Goal: Complete application form: Complete application form

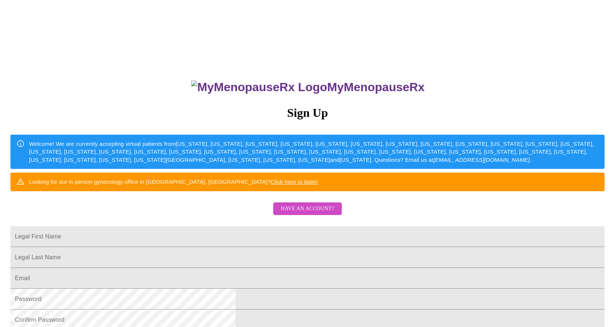
click at [297, 214] on span "Have an account?" at bounding box center [306, 208] width 53 height 9
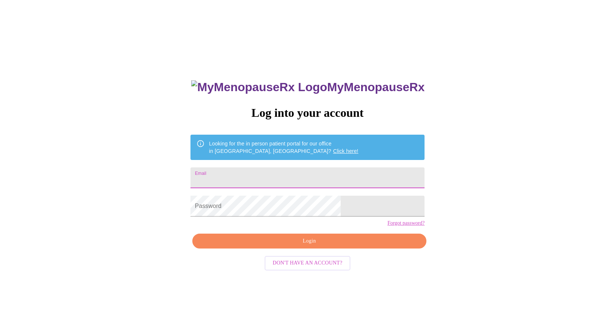
click at [259, 172] on input "Email" at bounding box center [307, 178] width 234 height 21
type input "[EMAIL_ADDRESS][DOMAIN_NAME]"
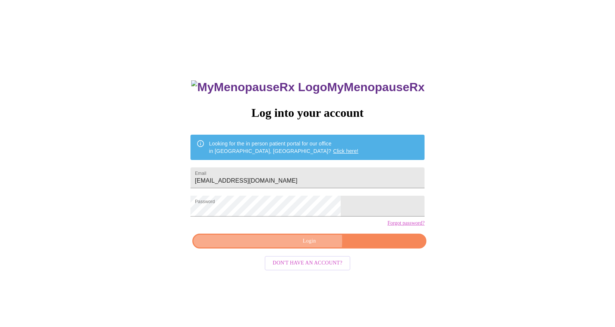
click at [296, 246] on span "Login" at bounding box center [309, 241] width 217 height 9
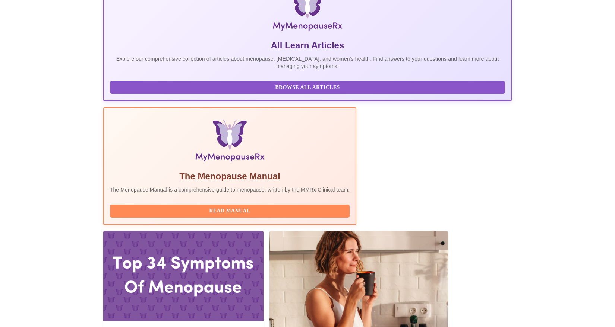
scroll to position [149, 0]
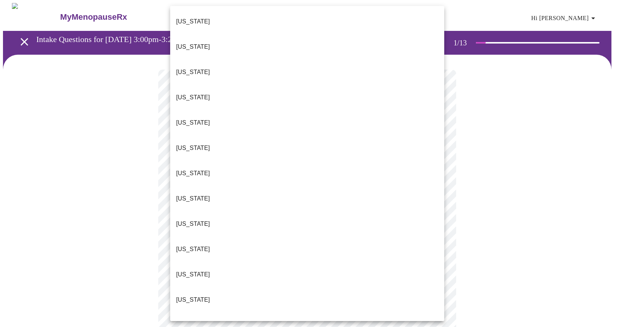
click at [198, 212] on li "[US_STATE]" at bounding box center [307, 224] width 274 height 25
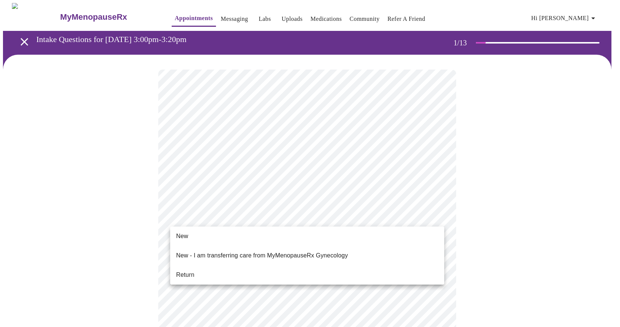
click at [185, 274] on li "Return" at bounding box center [307, 275] width 274 height 13
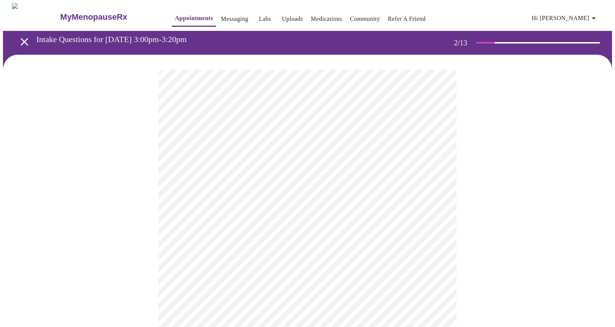
click at [231, 158] on body "MyMenopauseRx Appointments Messaging Labs Uploads Medications Community Refer a…" at bounding box center [307, 261] width 609 height 517
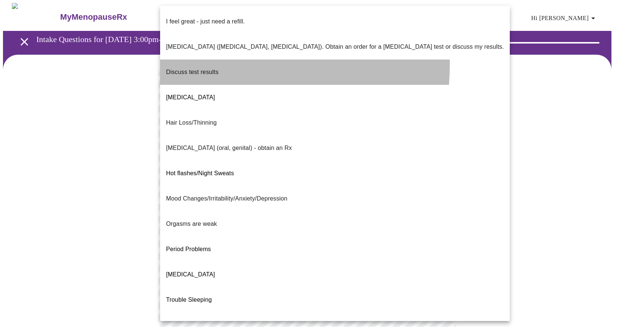
click at [190, 68] on p "Discuss test results" at bounding box center [192, 72] width 53 height 9
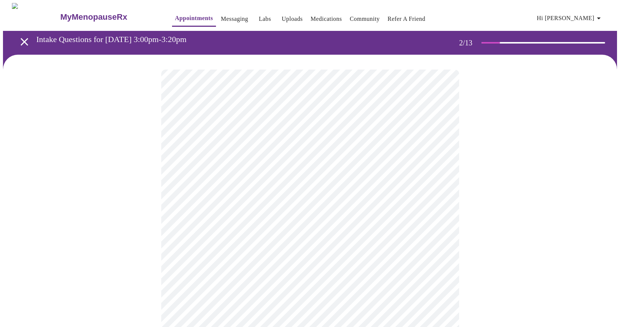
click at [434, 215] on body "MyMenopauseRx Appointments Messaging Labs Uploads Medications Community Refer a…" at bounding box center [310, 259] width 614 height 513
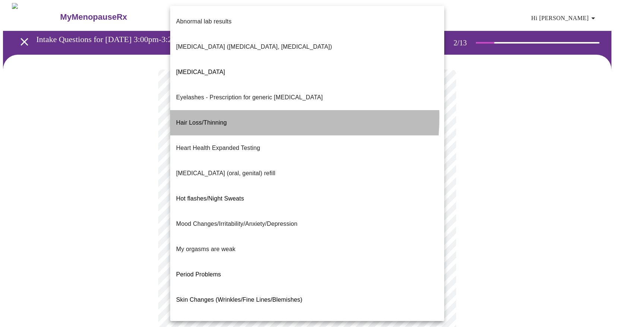
click at [211, 120] on span "Hair Loss/Thinning" at bounding box center [201, 123] width 51 height 6
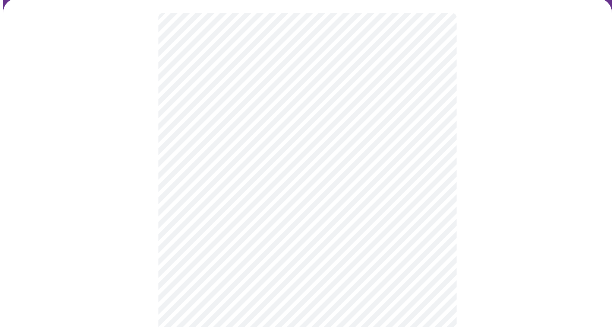
scroll to position [74, 0]
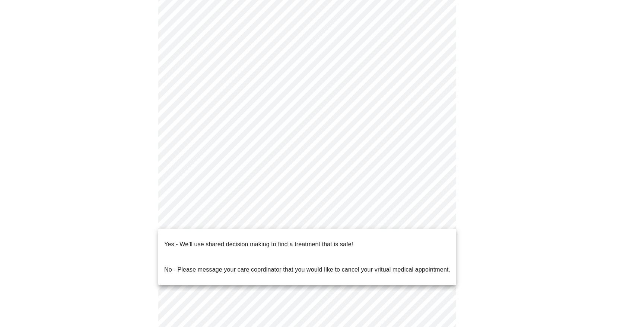
click at [431, 219] on body "MyMenopauseRx Appointments Messaging Labs Uploads Medications Community Refer a…" at bounding box center [310, 182] width 614 height 508
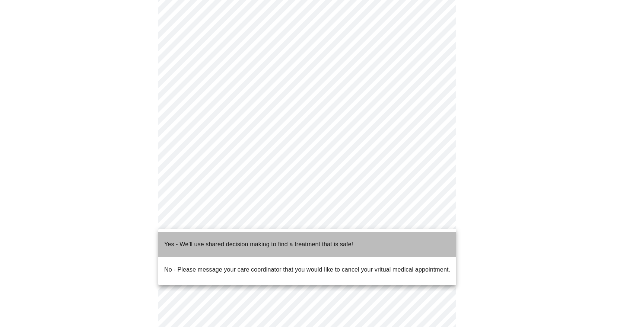
click at [184, 240] on p "Yes - We'll use shared decision making to find a treatment that is safe!" at bounding box center [258, 244] width 189 height 9
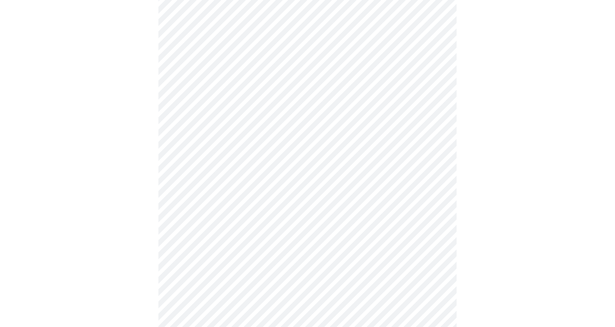
scroll to position [0, 0]
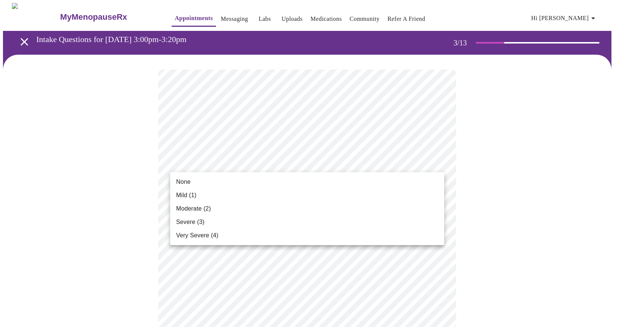
click at [190, 211] on span "Moderate (2)" at bounding box center [193, 208] width 35 height 9
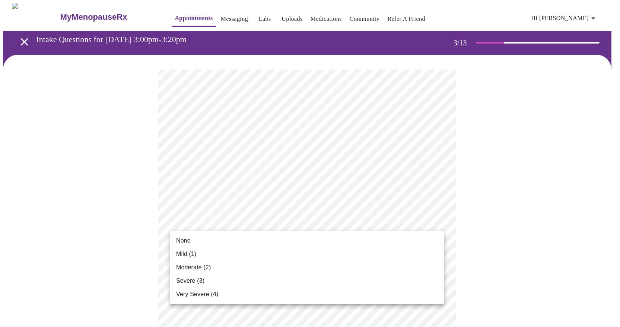
click at [187, 239] on span "None" at bounding box center [183, 241] width 15 height 9
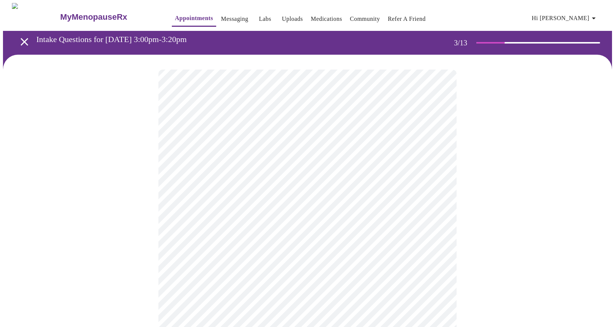
scroll to position [37, 0]
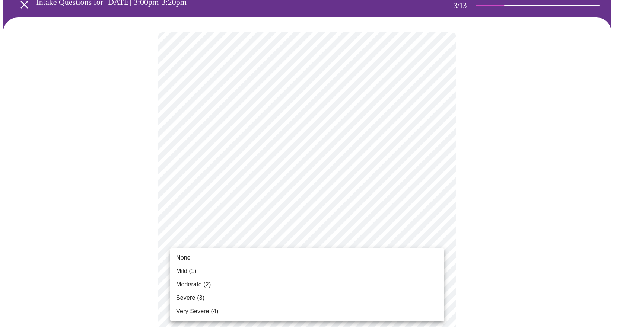
click at [193, 284] on span "Moderate (2)" at bounding box center [193, 284] width 35 height 9
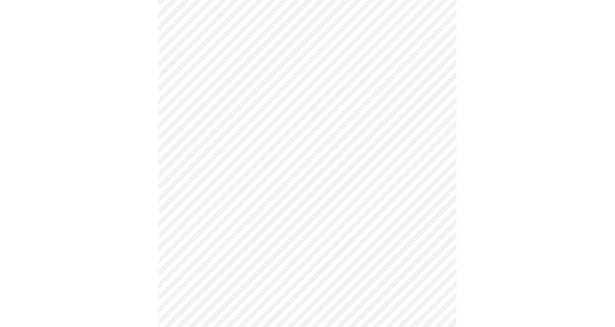
scroll to position [112, 0]
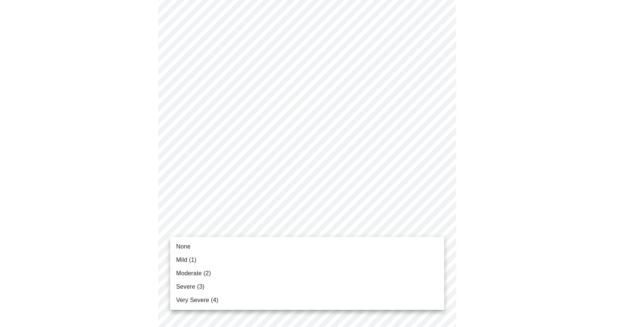
click at [191, 275] on span "Moderate (2)" at bounding box center [193, 273] width 35 height 9
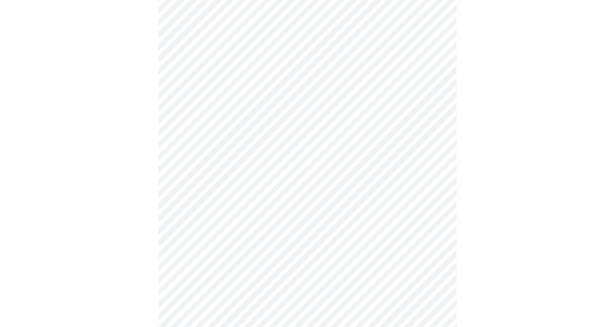
scroll to position [149, 0]
click at [435, 239] on body "MyMenopauseRx Appointments Messaging Labs Uploads Medications Community Refer a…" at bounding box center [307, 328] width 609 height 949
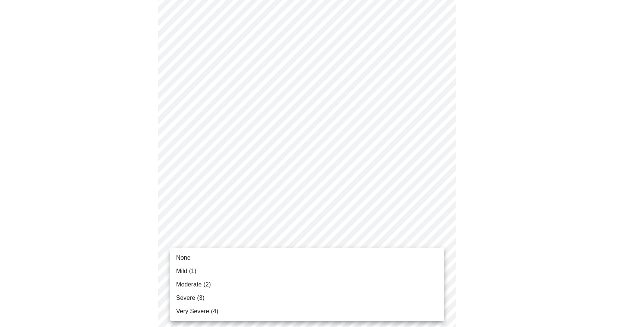
click at [205, 298] on li "Severe (3)" at bounding box center [307, 298] width 274 height 13
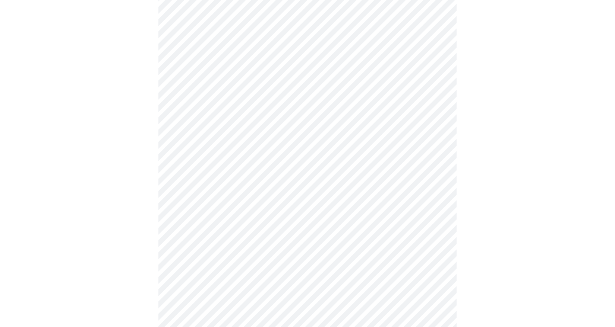
scroll to position [186, 0]
click at [441, 244] on body "MyMenopauseRx Appointments Messaging Labs Uploads Medications Community Refer a…" at bounding box center [307, 286] width 609 height 939
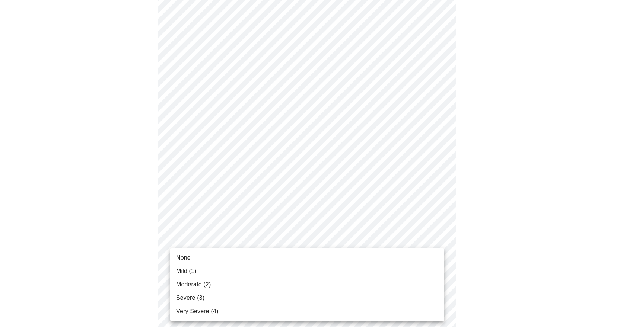
click at [190, 285] on span "Moderate (2)" at bounding box center [193, 284] width 35 height 9
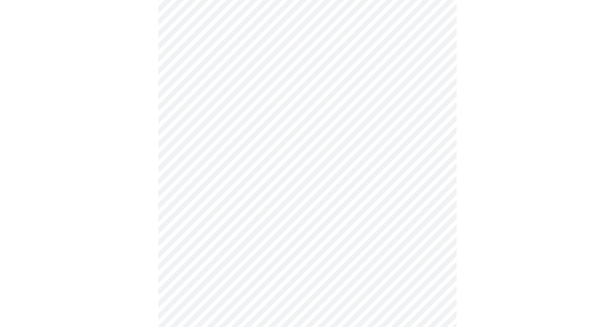
scroll to position [223, 0]
click at [443, 272] on body "MyMenopauseRx Appointments Messaging Labs Uploads Medications Community Refer a…" at bounding box center [307, 243] width 609 height 928
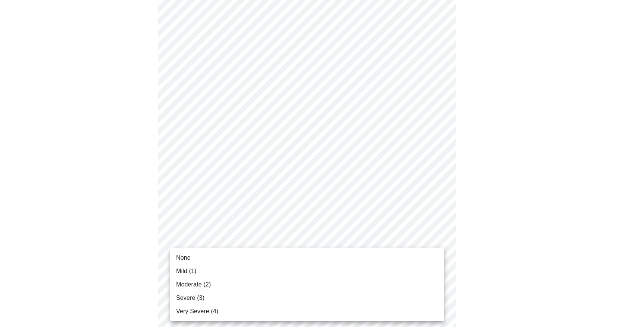
click at [202, 299] on span "Severe (3)" at bounding box center [190, 298] width 28 height 9
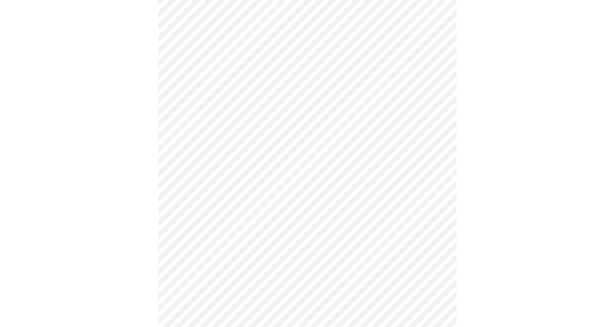
scroll to position [298, 0]
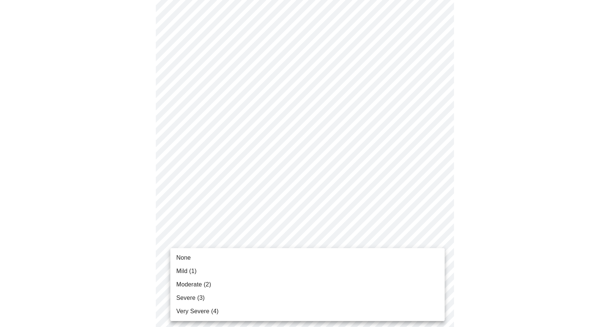
click at [440, 256] on body "MyMenopauseRx Appointments Messaging Labs Uploads Medications Community Refer a…" at bounding box center [307, 164] width 609 height 918
click at [217, 283] on li "Moderate (2)" at bounding box center [307, 284] width 274 height 13
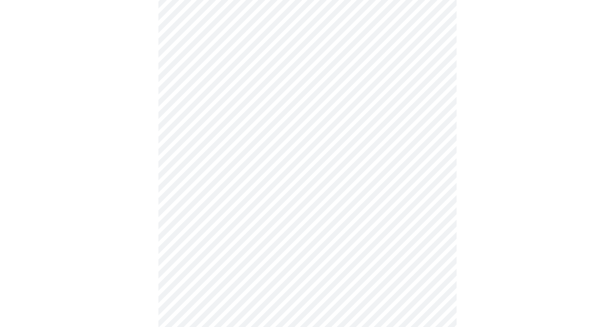
scroll to position [372, 0]
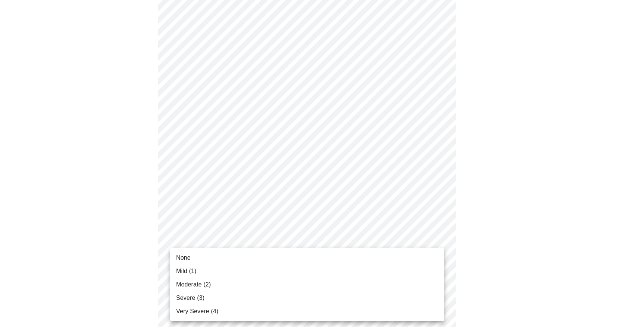
click at [438, 240] on body "MyMenopauseRx Appointments Messaging Labs Uploads Medications Community Refer a…" at bounding box center [310, 83] width 614 height 907
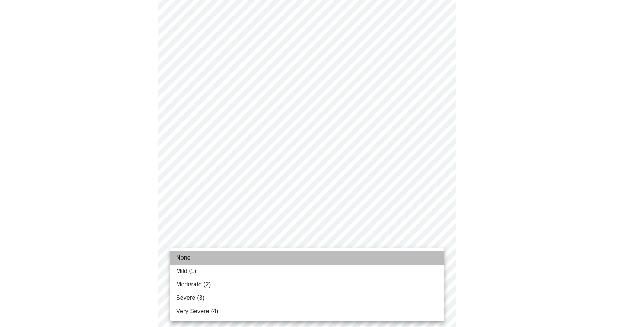
click at [194, 261] on li "None" at bounding box center [307, 257] width 274 height 13
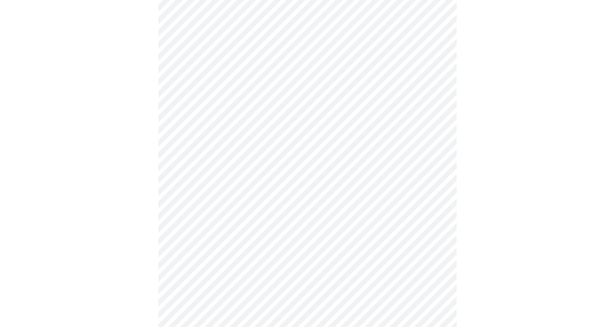
scroll to position [410, 0]
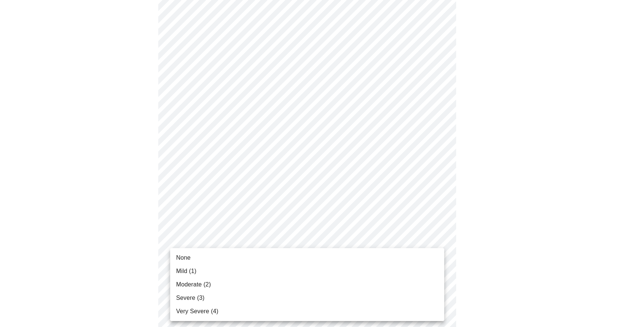
click at [435, 263] on body "MyMenopauseRx Appointments Messaging Labs Uploads Medications Community Refer a…" at bounding box center [310, 41] width 614 height 897
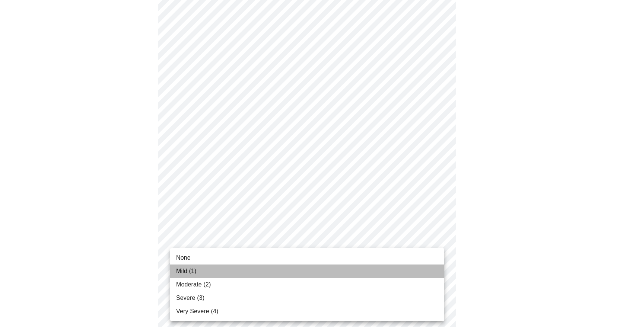
click at [191, 267] on span "Mild (1)" at bounding box center [186, 271] width 20 height 9
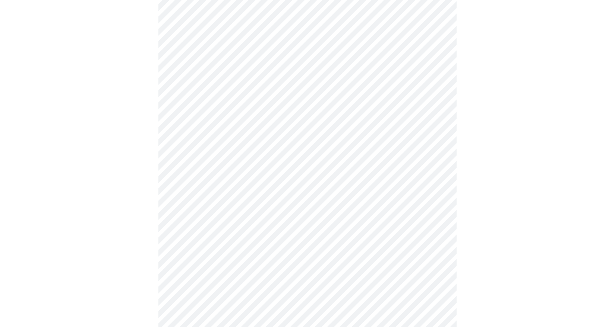
scroll to position [484, 0]
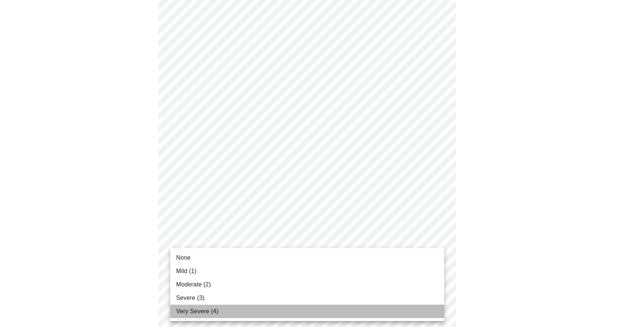
click at [199, 313] on span "Very Severe (4)" at bounding box center [197, 311] width 42 height 9
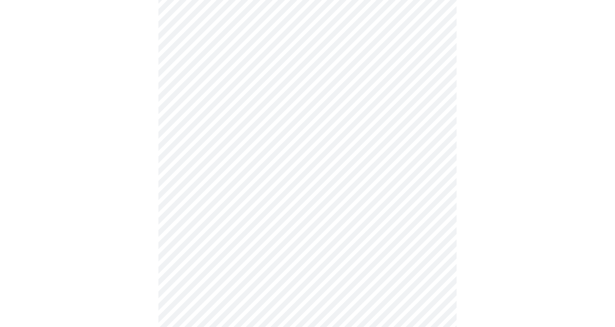
scroll to position [186, 0]
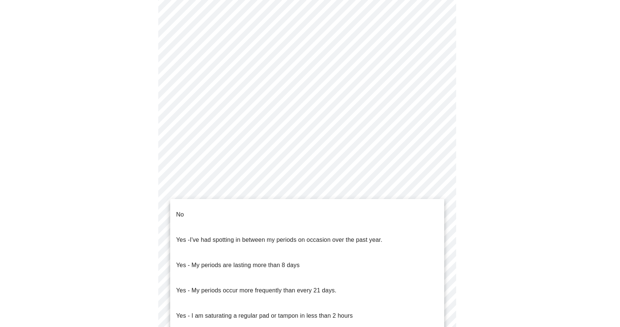
click at [435, 263] on body "MyMenopauseRx Appointments Messaging Labs Uploads Medications Community Refer a…" at bounding box center [310, 184] width 614 height 735
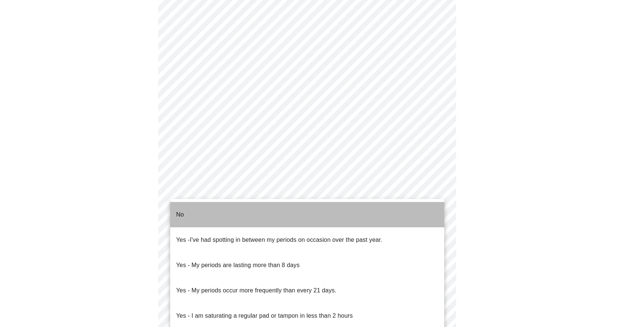
drag, startPoint x: 181, startPoint y: 209, endPoint x: 205, endPoint y: 213, distance: 23.7
click at [183, 210] on p "No" at bounding box center [180, 214] width 8 height 9
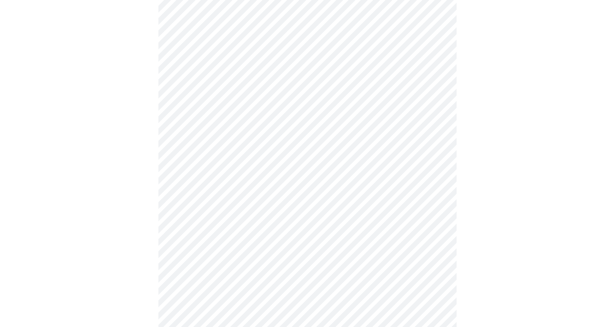
scroll to position [261, 0]
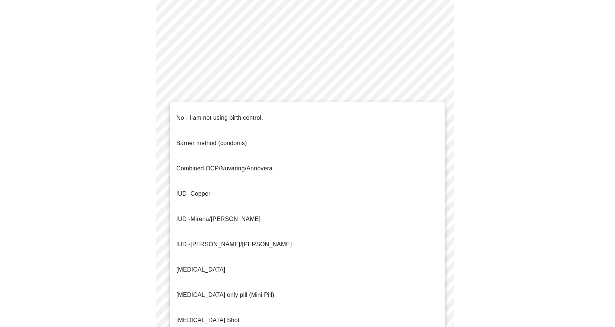
click at [440, 256] on body "MyMenopauseRx Appointments Messaging Labs Uploads Medications Community Refer a…" at bounding box center [307, 107] width 609 height 731
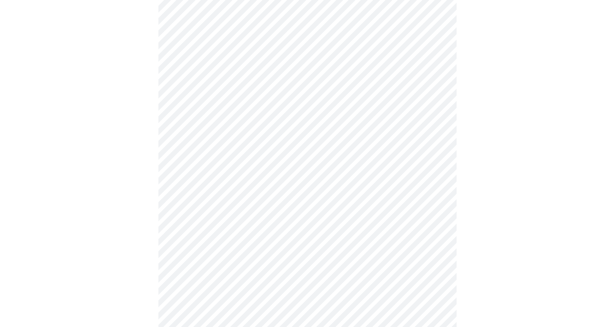
scroll to position [298, 0]
click at [439, 269] on body "MyMenopauseRx Appointments Messaging Labs Uploads Medications Community Refer a…" at bounding box center [307, 68] width 609 height 726
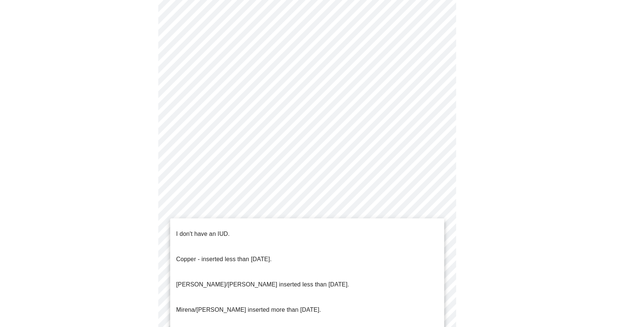
click at [256, 231] on li "I don't have an IUD." at bounding box center [307, 234] width 274 height 25
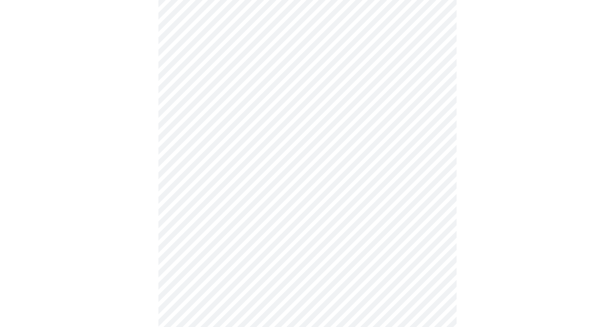
scroll to position [372, 0]
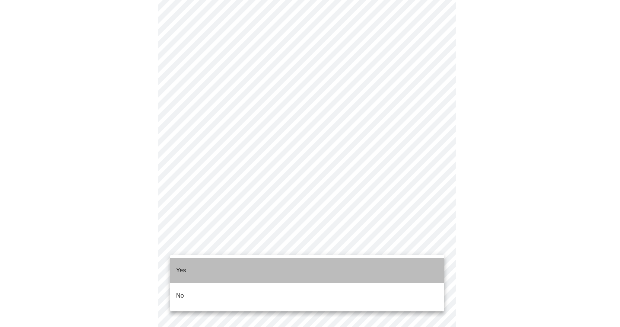
click at [195, 267] on li "Yes" at bounding box center [307, 270] width 274 height 25
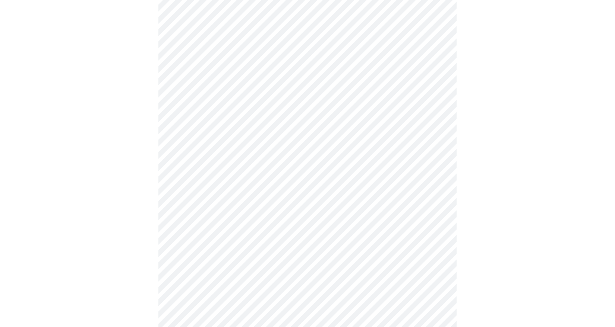
scroll to position [0, 0]
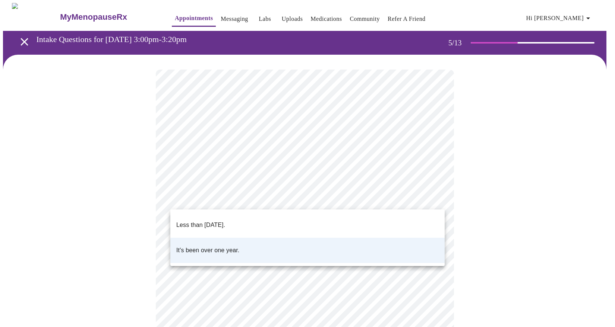
click at [437, 197] on body "MyMenopauseRx Appointments Messaging Labs Uploads Medications Community Refer a…" at bounding box center [307, 278] width 609 height 551
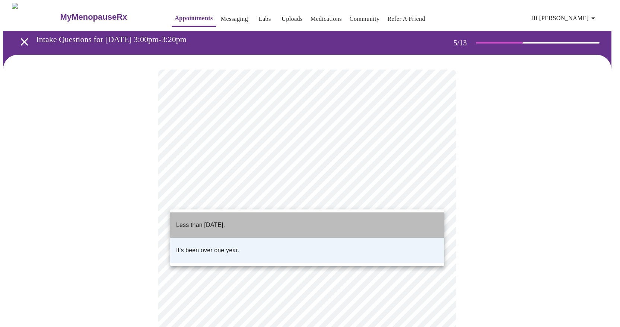
click at [225, 221] on p "Less than [DATE]." at bounding box center [200, 225] width 49 height 9
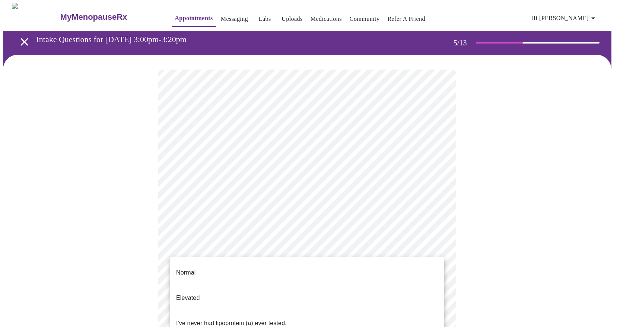
click at [438, 257] on body "MyMenopauseRx Appointments Messaging Labs Uploads Medications Community Refer a…" at bounding box center [310, 278] width 614 height 551
click at [194, 294] on p "Elevated" at bounding box center [187, 298] width 23 height 9
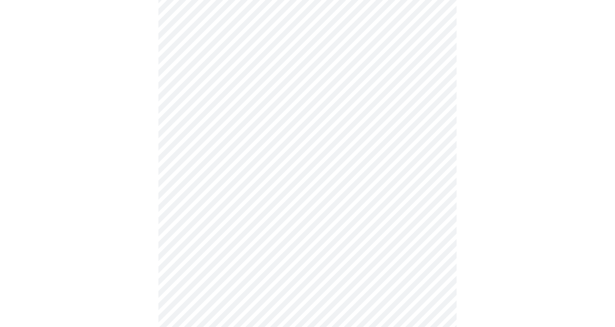
scroll to position [1974, 0]
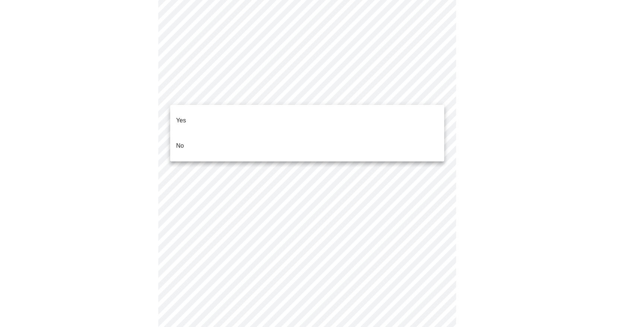
click at [197, 116] on li "Yes" at bounding box center [307, 120] width 274 height 25
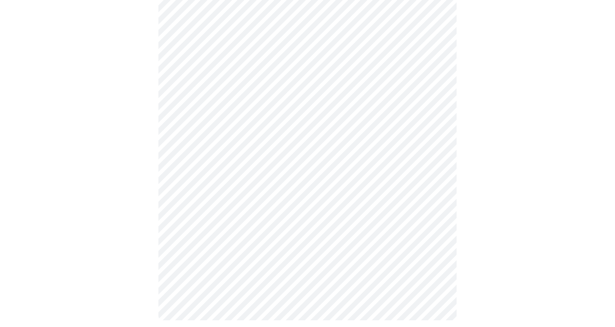
scroll to position [635, 0]
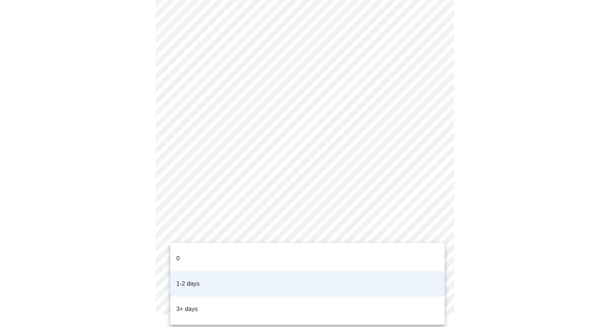
click at [240, 297] on li "3+ days" at bounding box center [307, 309] width 274 height 25
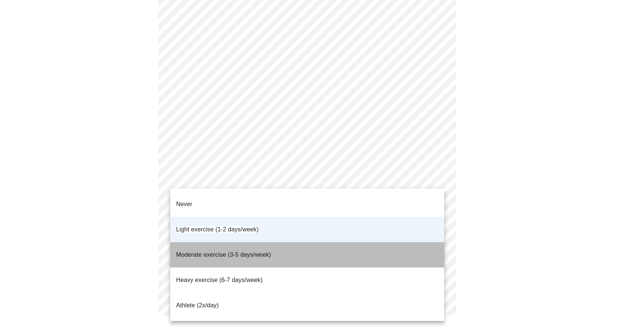
drag, startPoint x: 267, startPoint y: 240, endPoint x: 309, endPoint y: 245, distance: 42.1
click at [267, 252] on span "Moderate exercise (3-5 days/week)" at bounding box center [223, 255] width 95 height 6
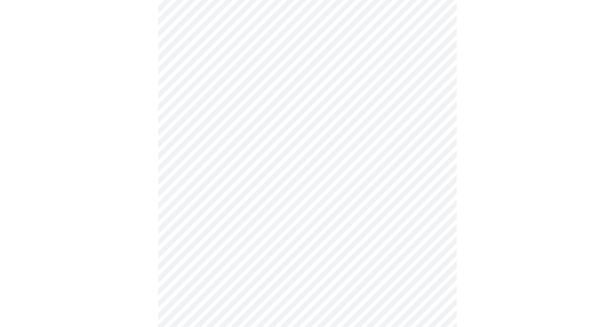
scroll to position [369, 0]
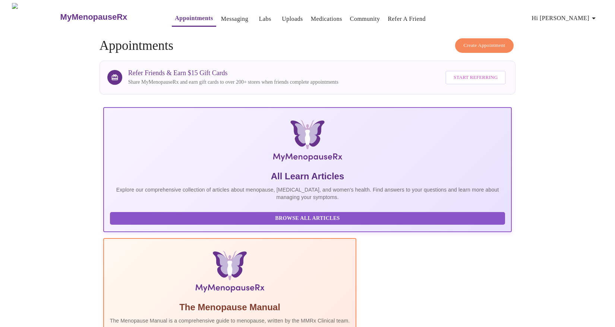
click at [577, 13] on span "Hi [PERSON_NAME]" at bounding box center [565, 18] width 66 height 10
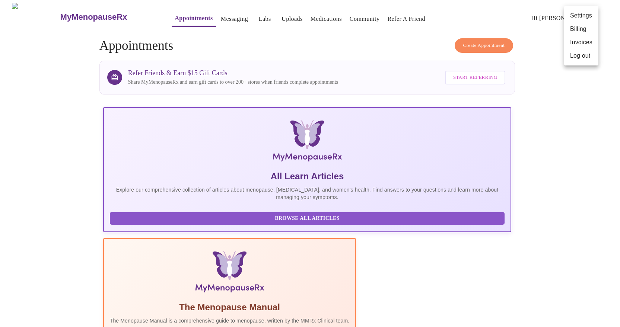
click at [574, 54] on li "Log out" at bounding box center [581, 55] width 34 height 13
